Goal: Transaction & Acquisition: Purchase product/service

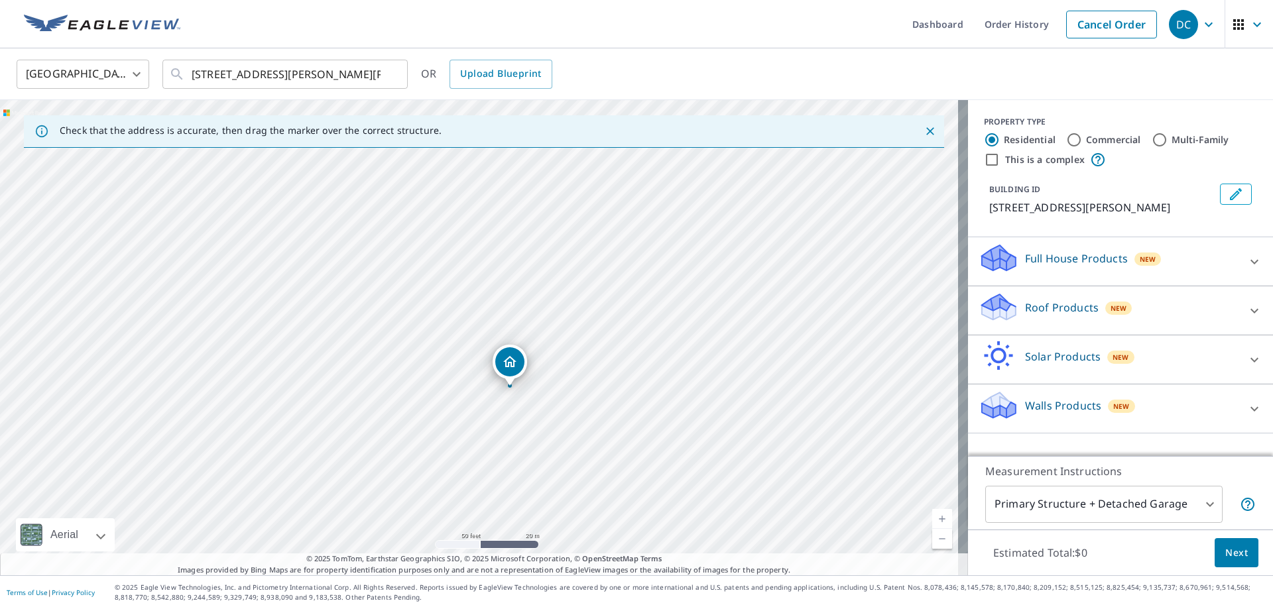
drag, startPoint x: 629, startPoint y: 223, endPoint x: 593, endPoint y: 351, distance: 133.0
click at [593, 351] on div "[STREET_ADDRESS][PERSON_NAME][PERSON_NAME]" at bounding box center [484, 337] width 968 height 475
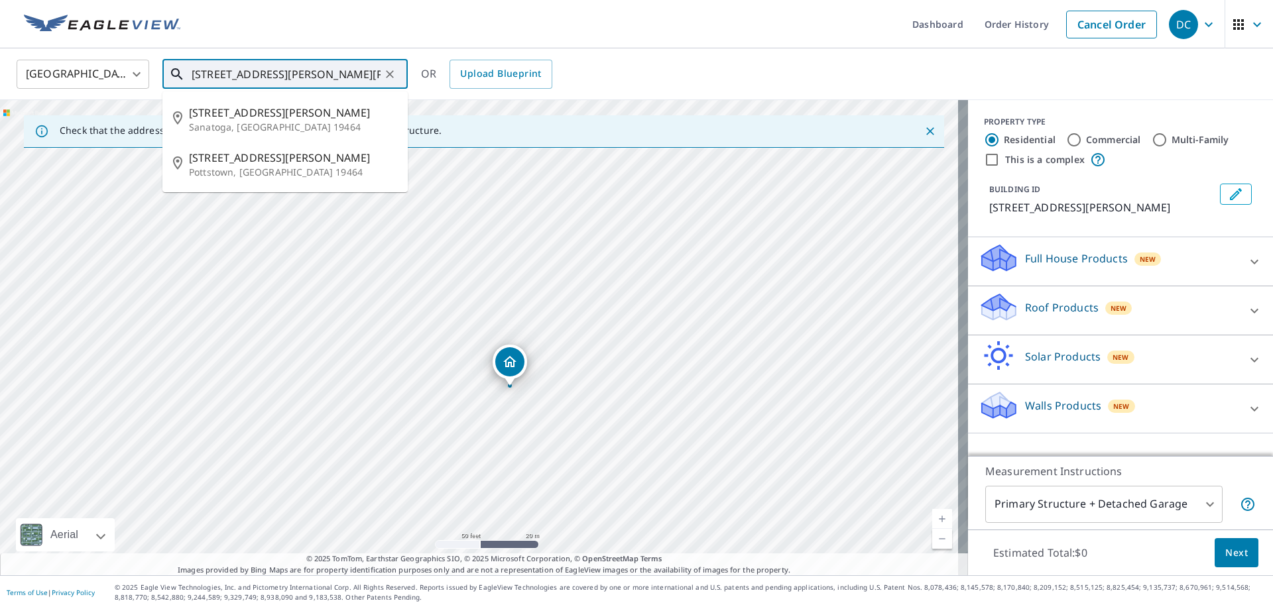
click at [204, 75] on input "[STREET_ADDRESS][PERSON_NAME][PERSON_NAME]" at bounding box center [286, 74] width 189 height 37
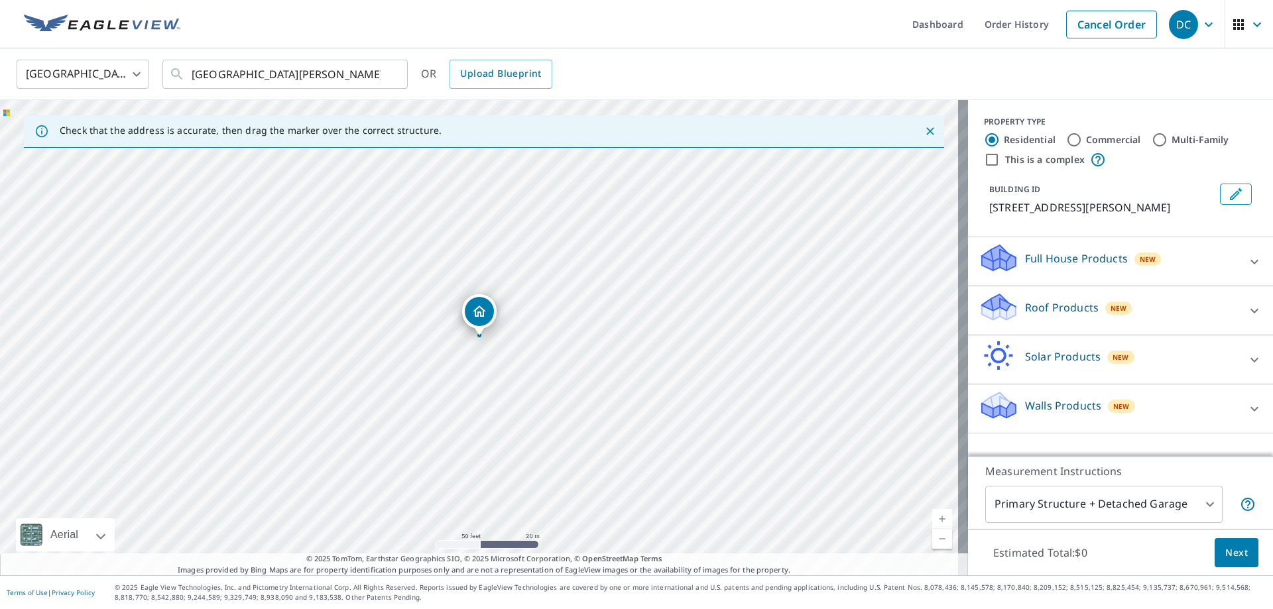
drag, startPoint x: 478, startPoint y: 314, endPoint x: 489, endPoint y: 314, distance: 10.6
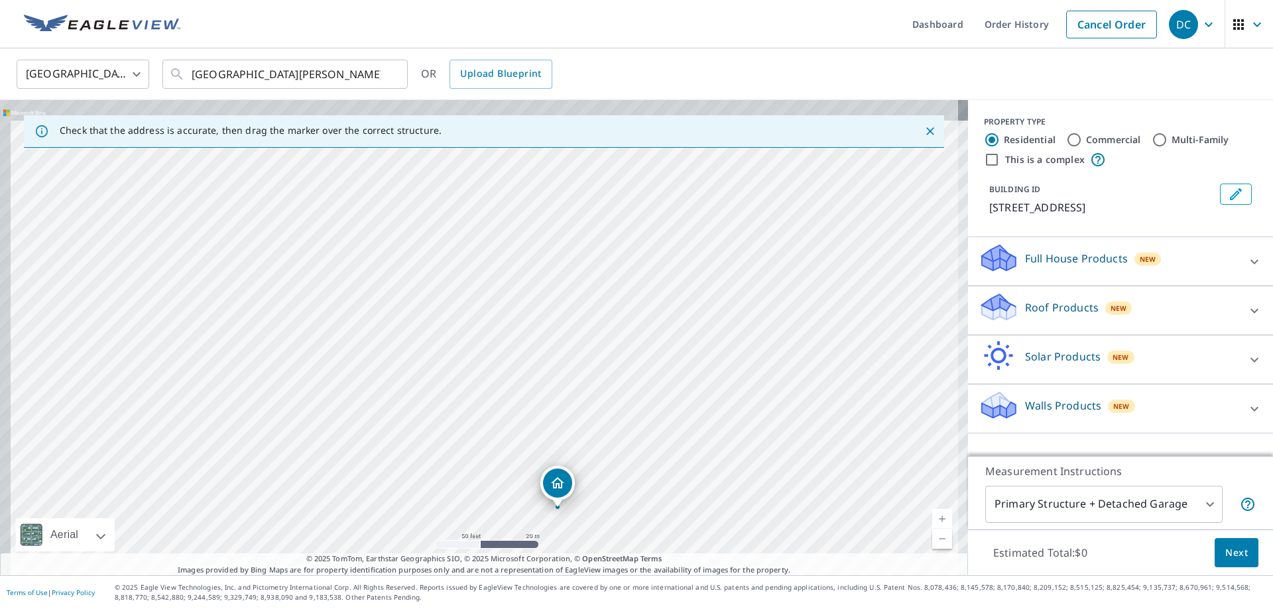
drag, startPoint x: 417, startPoint y: 261, endPoint x: 500, endPoint y: 440, distance: 196.9
click at [500, 440] on div "[STREET_ADDRESS][PERSON_NAME]" at bounding box center [484, 337] width 968 height 475
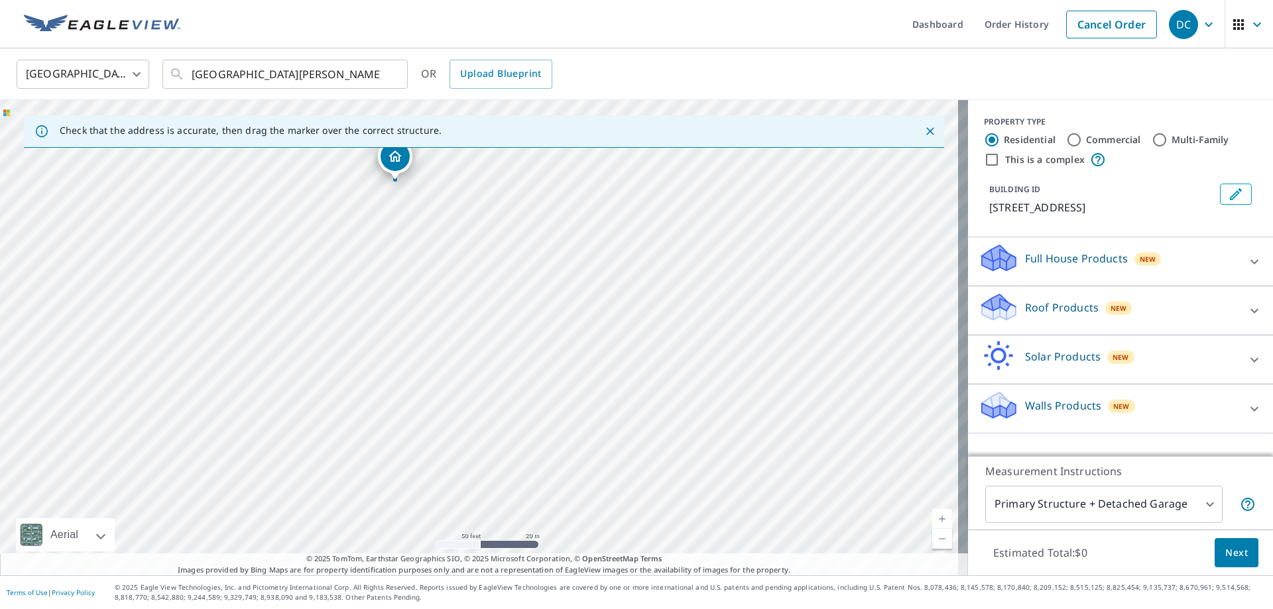
drag, startPoint x: 559, startPoint y: 488, endPoint x: 392, endPoint y: 154, distance: 373.8
drag, startPoint x: 439, startPoint y: 272, endPoint x: 475, endPoint y: 161, distance: 116.4
click at [475, 161] on div "[STREET_ADDRESS]" at bounding box center [484, 337] width 968 height 475
drag, startPoint x: 570, startPoint y: 381, endPoint x: 624, endPoint y: 192, distance: 196.4
click at [624, 192] on div "[STREET_ADDRESS]" at bounding box center [484, 337] width 968 height 475
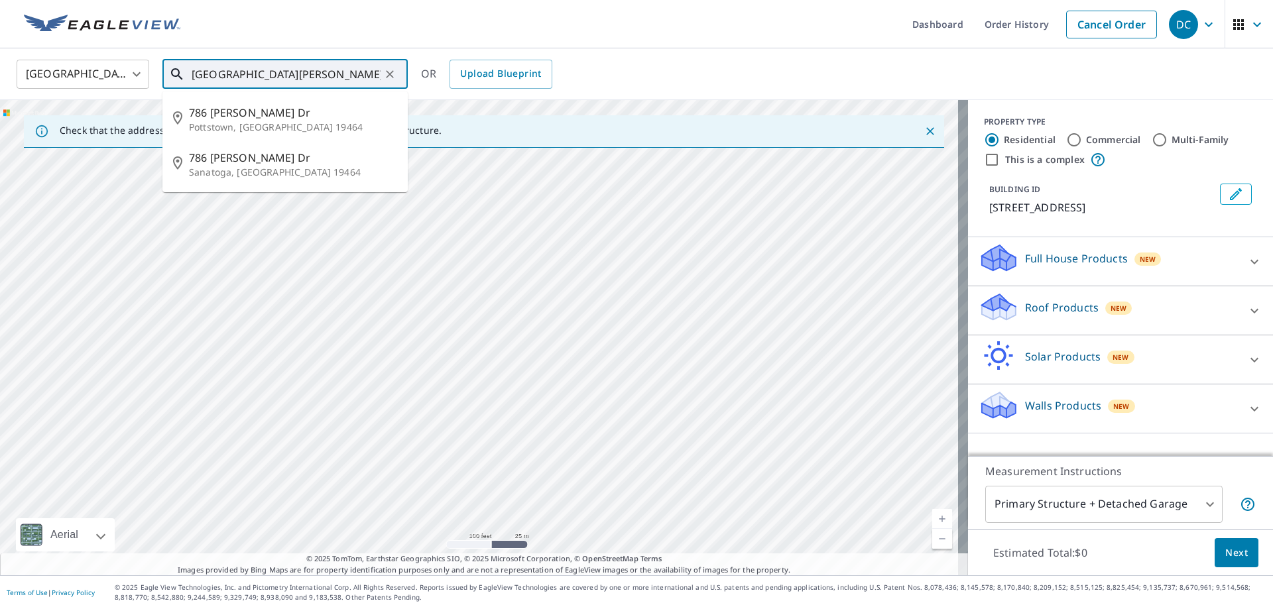
click at [295, 79] on input "[GEOGRAPHIC_DATA][PERSON_NAME][PERSON_NAME]" at bounding box center [286, 74] width 189 height 37
click at [319, 78] on input "[GEOGRAPHIC_DATA][PERSON_NAME][PERSON_NAME]" at bounding box center [286, 74] width 189 height 37
type input "[STREET_ADDRESS][PERSON_NAME][PERSON_NAME]"
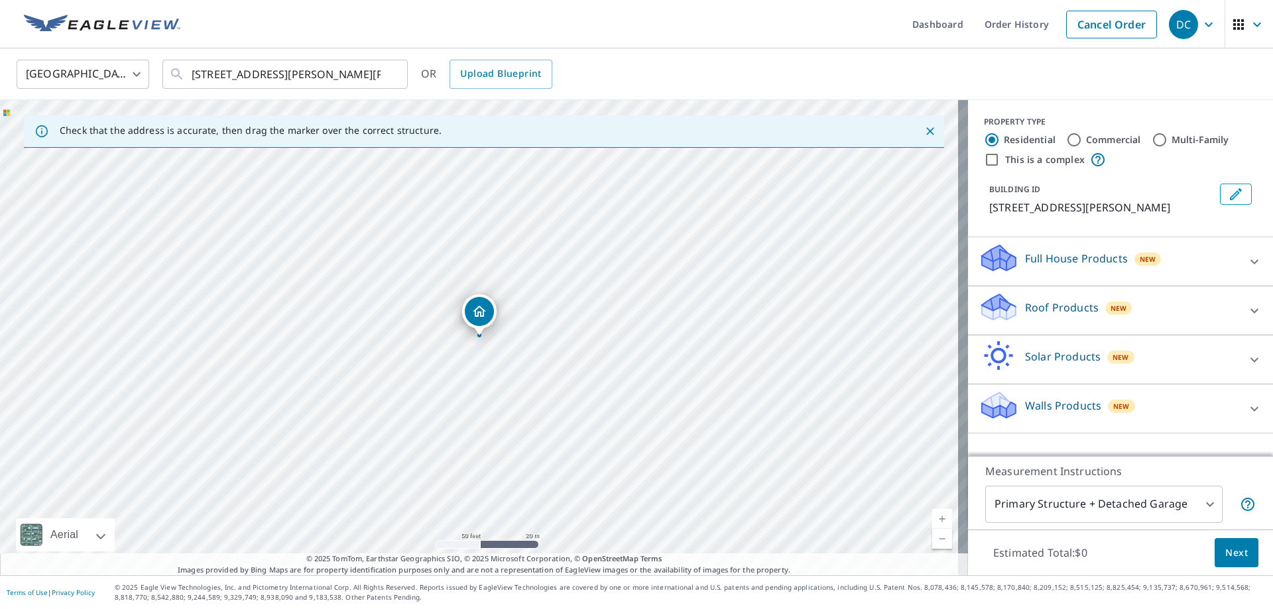
click at [1110, 307] on span "New" at bounding box center [1118, 308] width 17 height 11
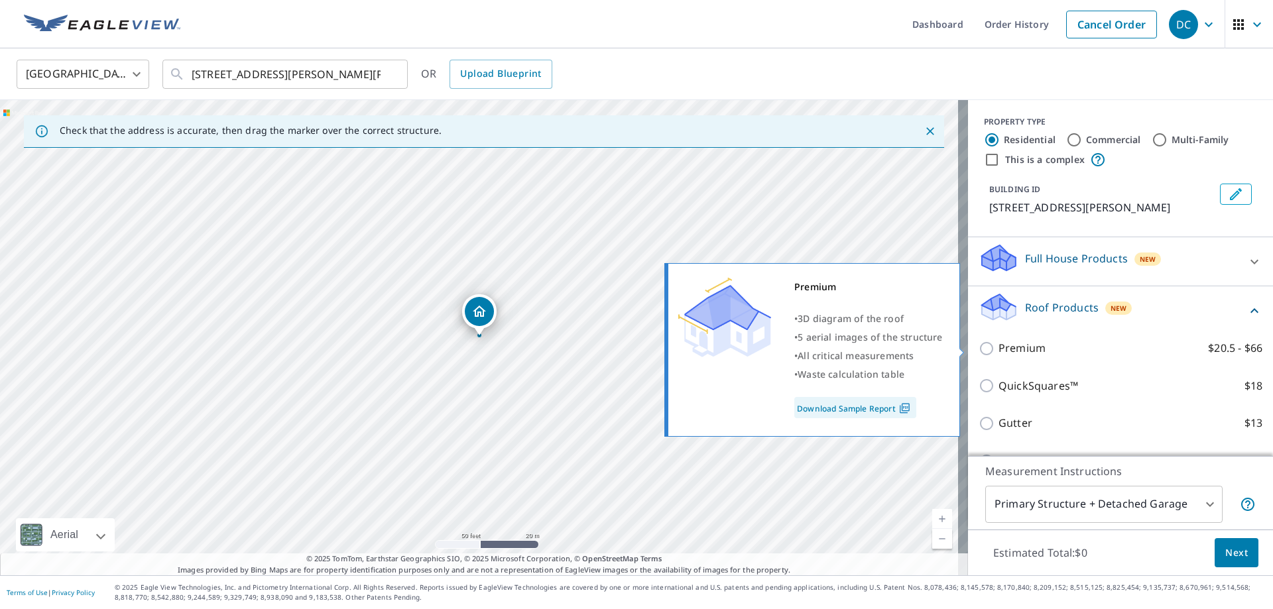
click at [1020, 348] on p "Premium" at bounding box center [1021, 348] width 47 height 17
click at [998, 348] on input "Premium $20.5 - $66" at bounding box center [988, 349] width 20 height 16
checkbox input "true"
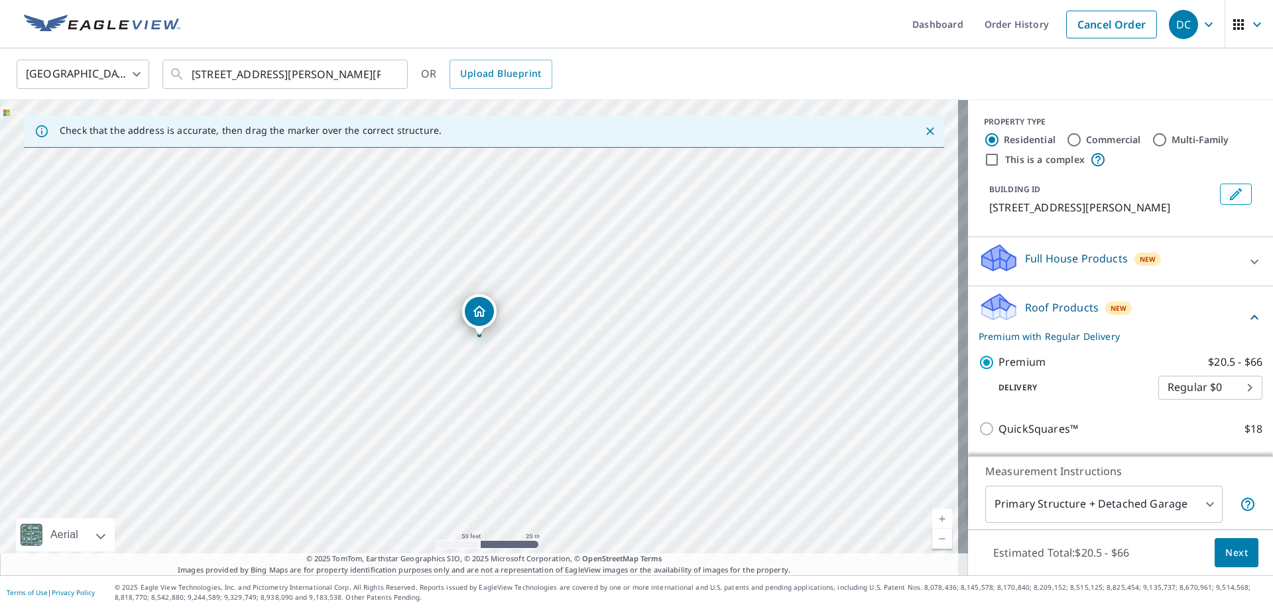
click at [1226, 552] on span "Next" at bounding box center [1236, 553] width 23 height 17
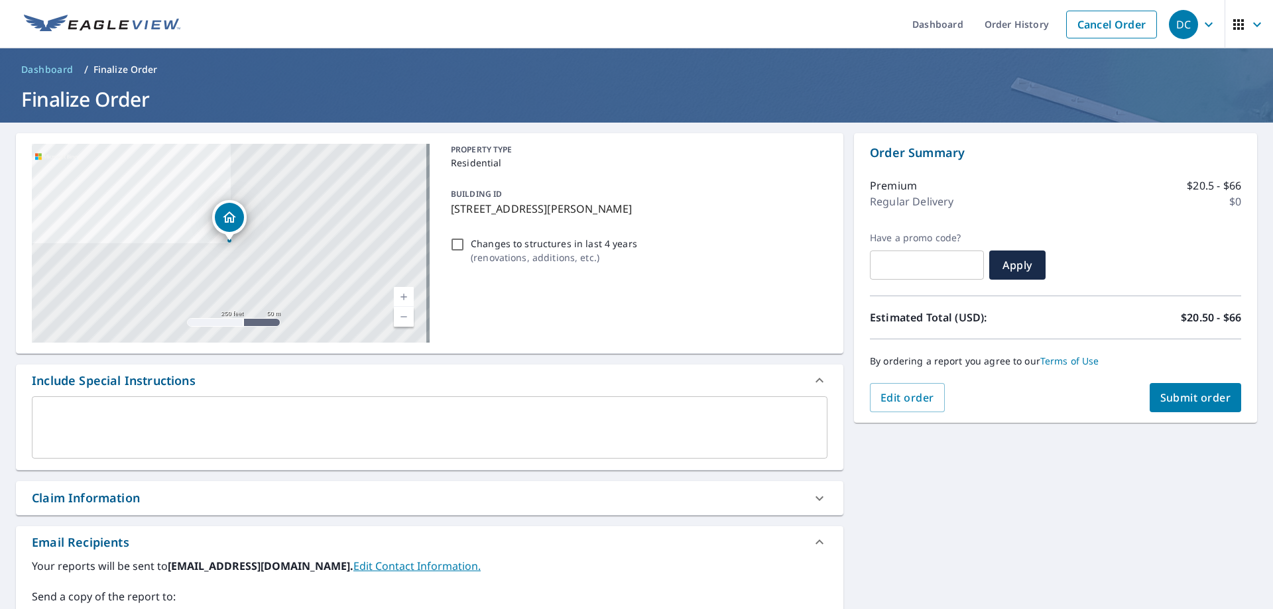
click at [232, 414] on textarea at bounding box center [429, 428] width 777 height 38
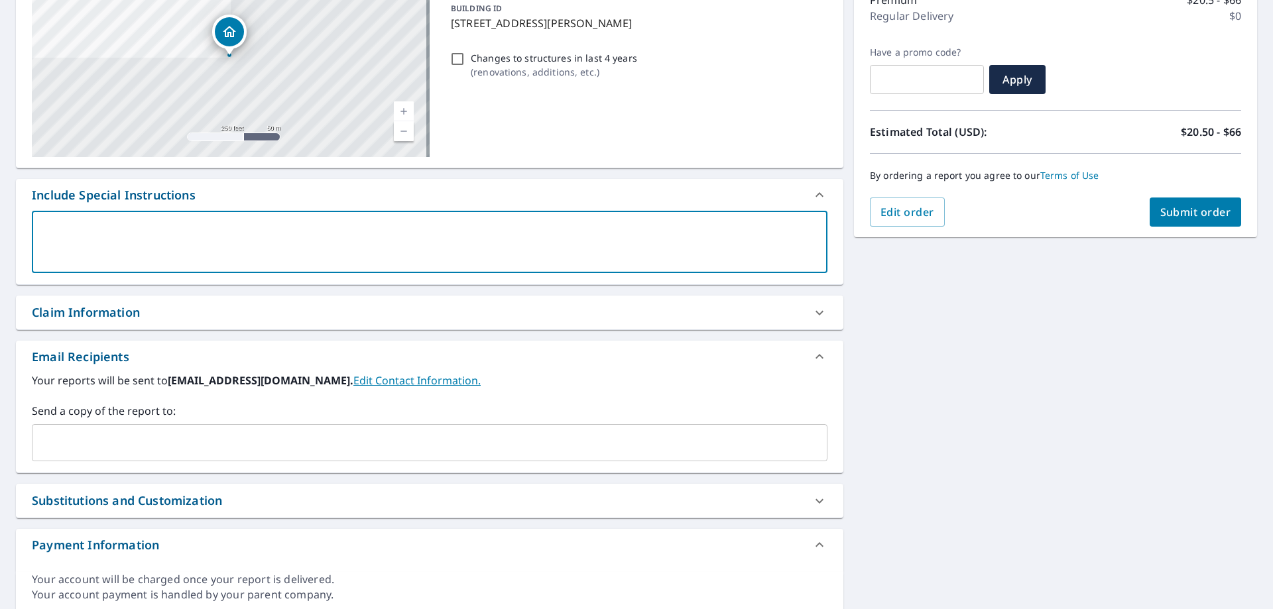
scroll to position [199, 0]
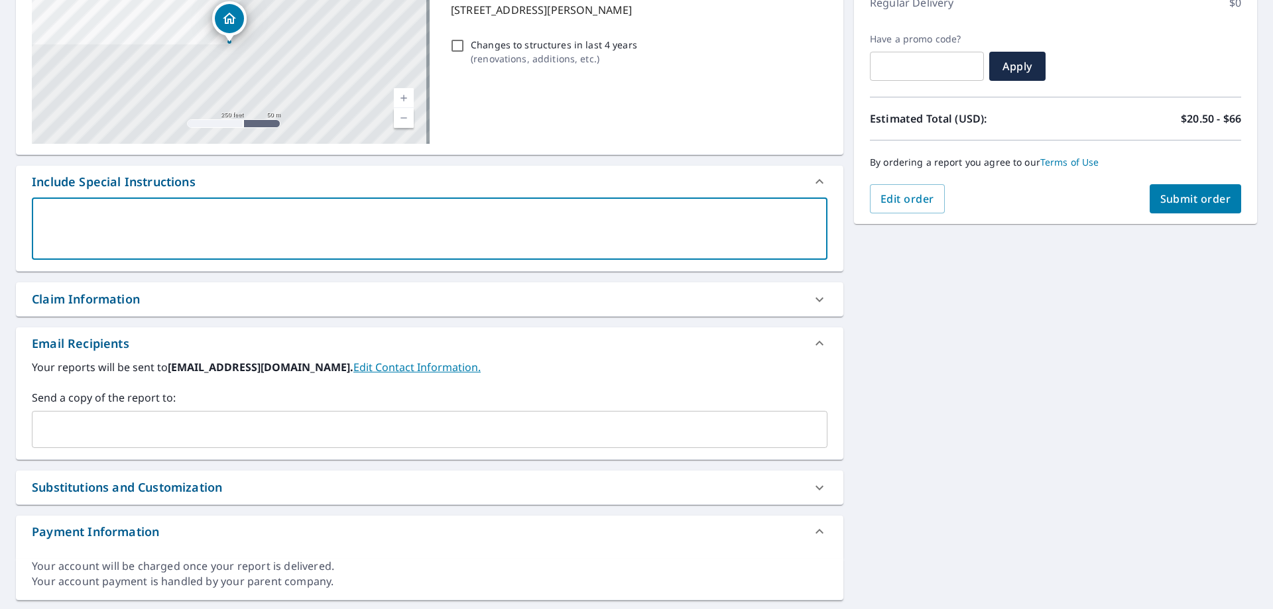
click at [865, 377] on div "[STREET_ADDRESS][PERSON_NAME][PERSON_NAME] A standard road map Aerial A detaile…" at bounding box center [636, 267] width 1273 height 687
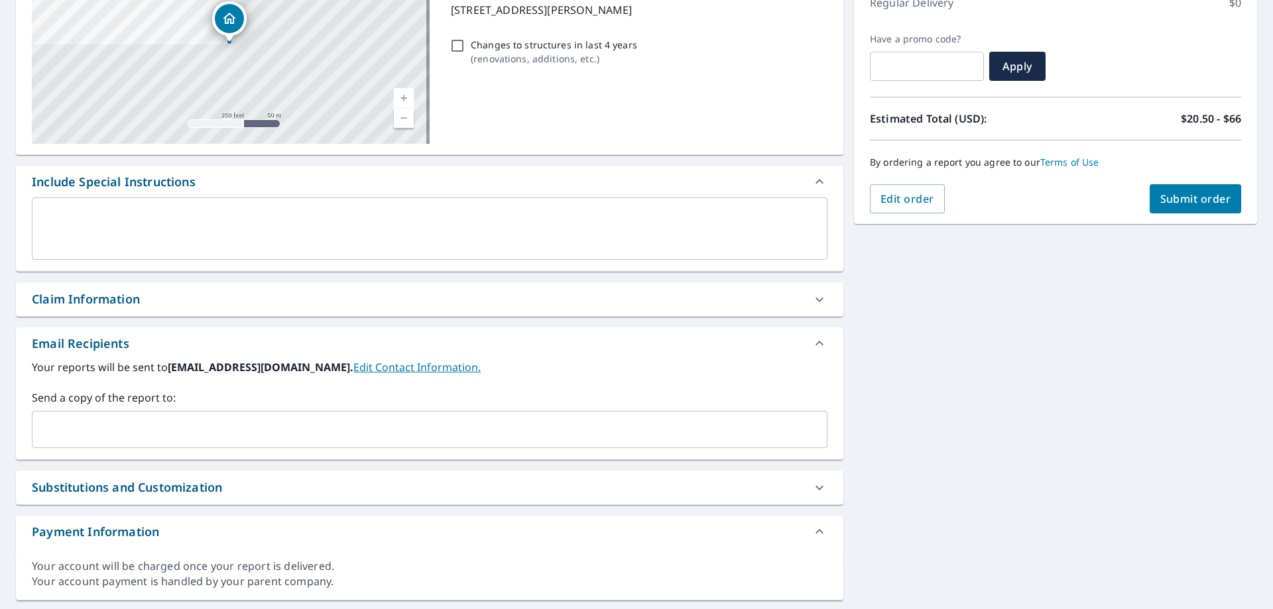
scroll to position [0, 0]
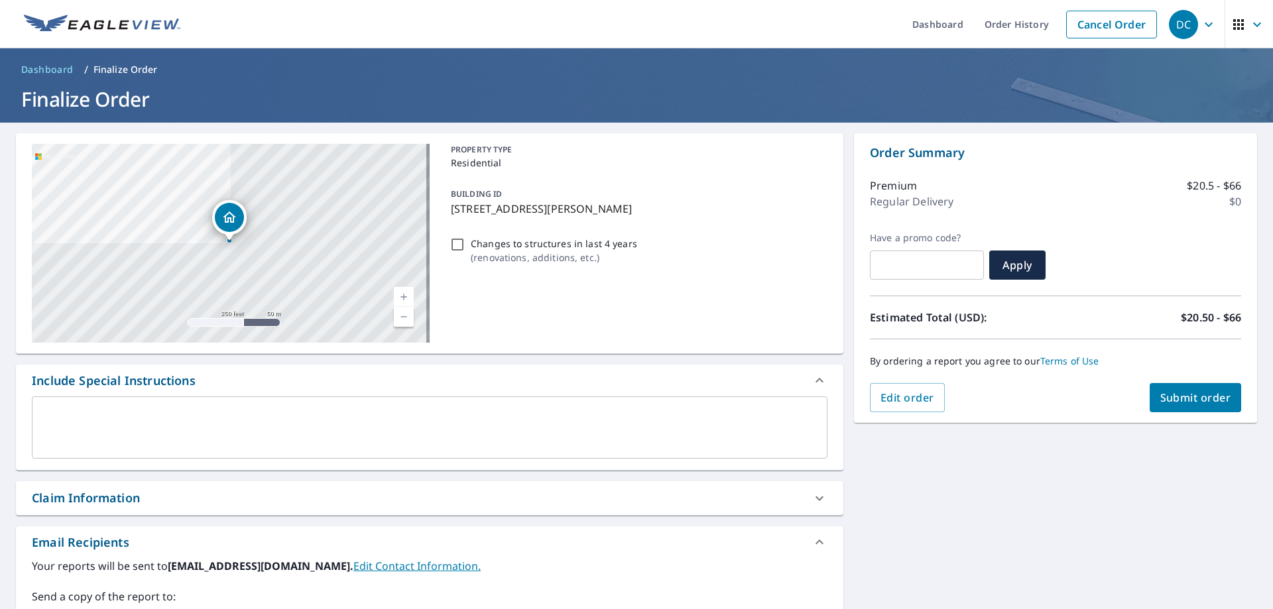
click at [1190, 400] on span "Submit order" at bounding box center [1195, 397] width 71 height 15
